Goal: Information Seeking & Learning: Understand process/instructions

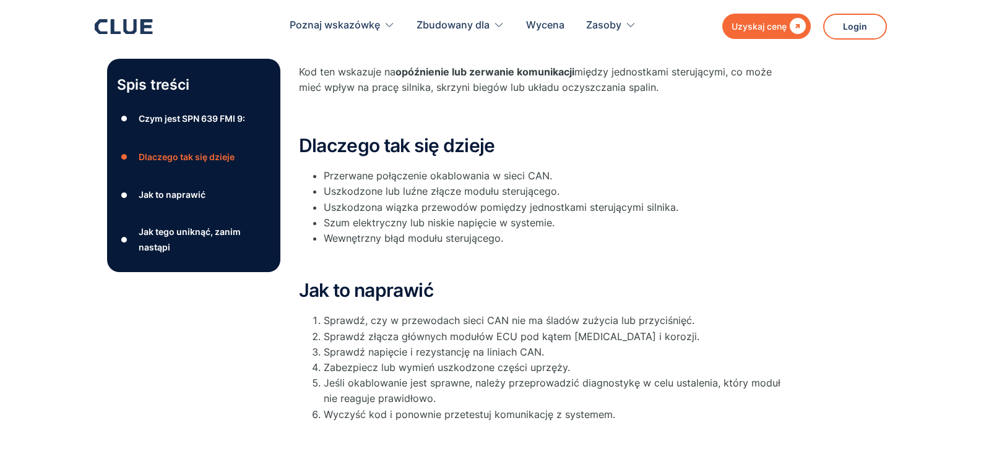
scroll to position [275, 0]
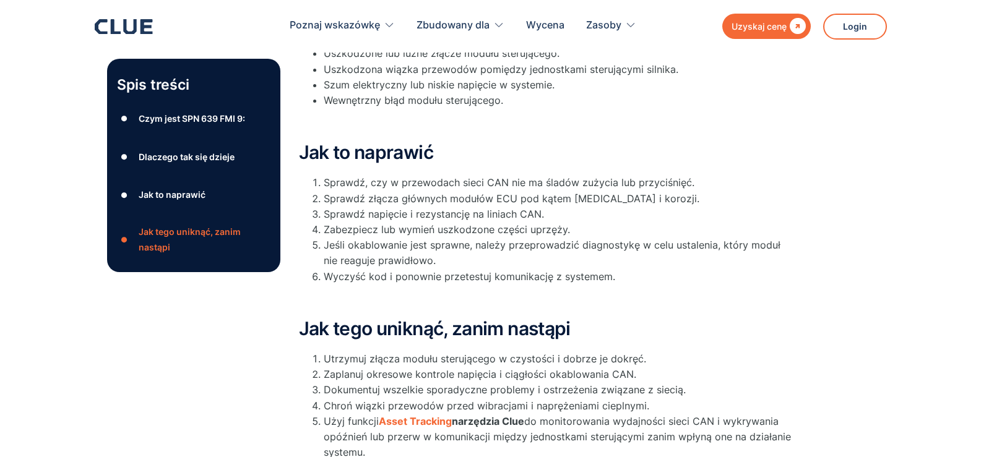
scroll to position [413, 0]
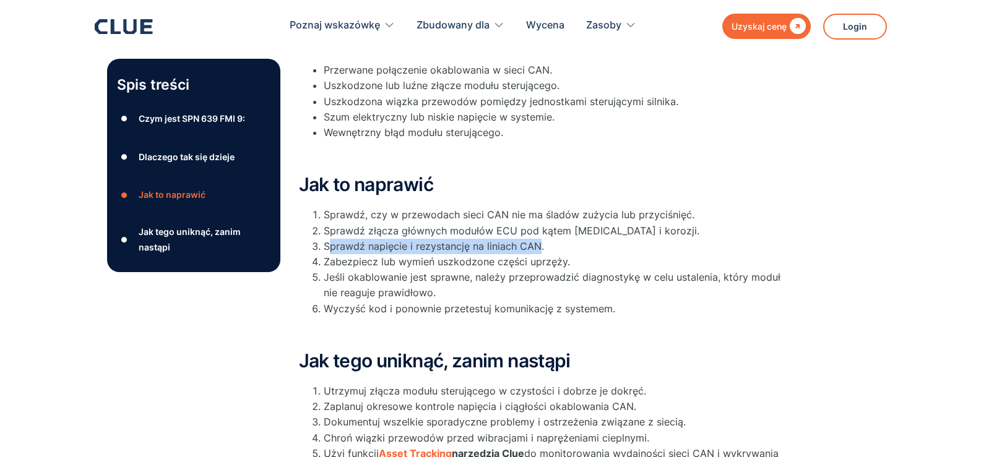
drag, startPoint x: 327, startPoint y: 246, endPoint x: 535, endPoint y: 254, distance: 208.1
click at [536, 254] on ol "Sprawdź, czy w przewodach sieci CAN nie ma śladów zużycia lub przyciśnięć. Spra…" at bounding box center [546, 261] width 495 height 109
click at [504, 249] on font "Sprawdź napięcie i rezystancję na liniach CAN." at bounding box center [434, 246] width 220 height 12
drag, startPoint x: 538, startPoint y: 246, endPoint x: 322, endPoint y: 246, distance: 215.9
click at [324, 246] on li "Sprawdź napięcie i rezystancję na liniach CAN." at bounding box center [559, 246] width 470 height 15
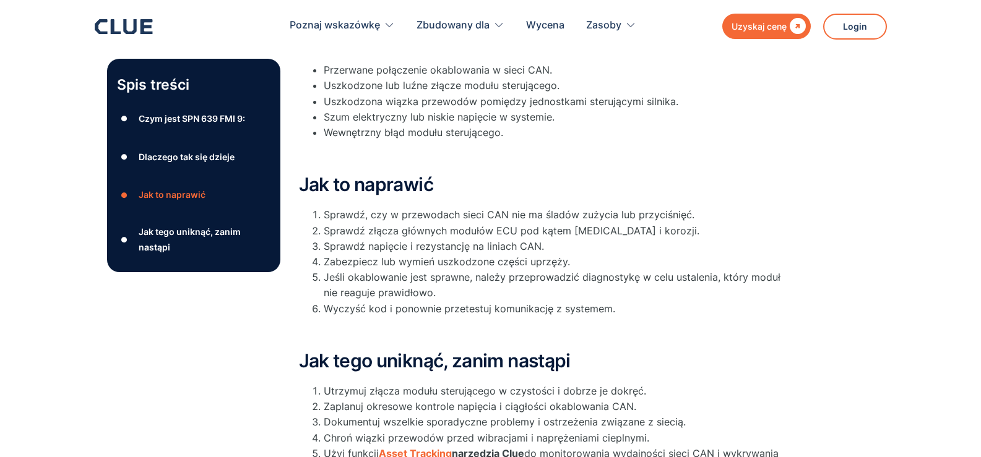
click at [514, 234] on font "Sprawdź złącza głównych modułów ECU pod kątem [MEDICAL_DATA] i korozji." at bounding box center [512, 231] width 376 height 12
click at [510, 241] on font "Sprawdź napięcie i rezystancję na liniach CAN." at bounding box center [434, 246] width 220 height 12
click at [333, 248] on font "Sprawdź napięcie i rezystancję na liniach CAN." at bounding box center [434, 246] width 220 height 12
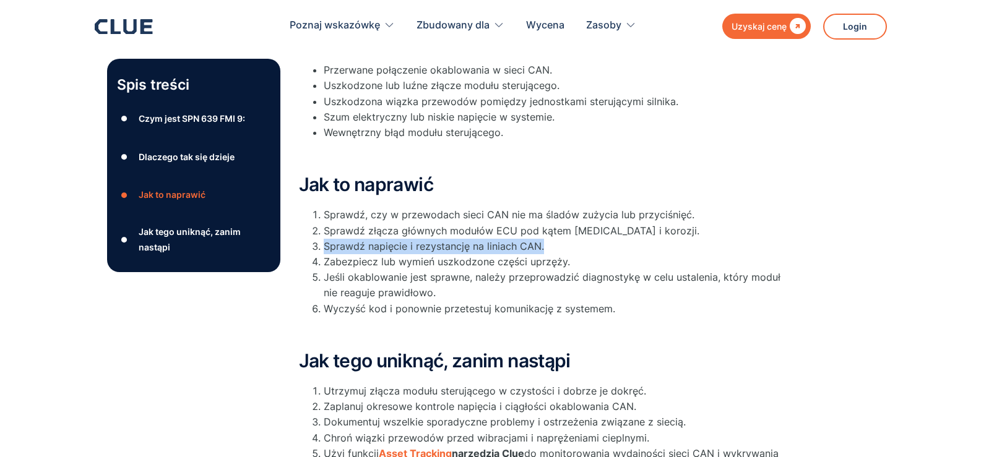
drag, startPoint x: 338, startPoint y: 249, endPoint x: 548, endPoint y: 249, distance: 209.1
click at [548, 249] on li "Sprawdź napięcie i rezystancję na liniach CAN." at bounding box center [559, 246] width 470 height 15
